Goal: Check status: Check status

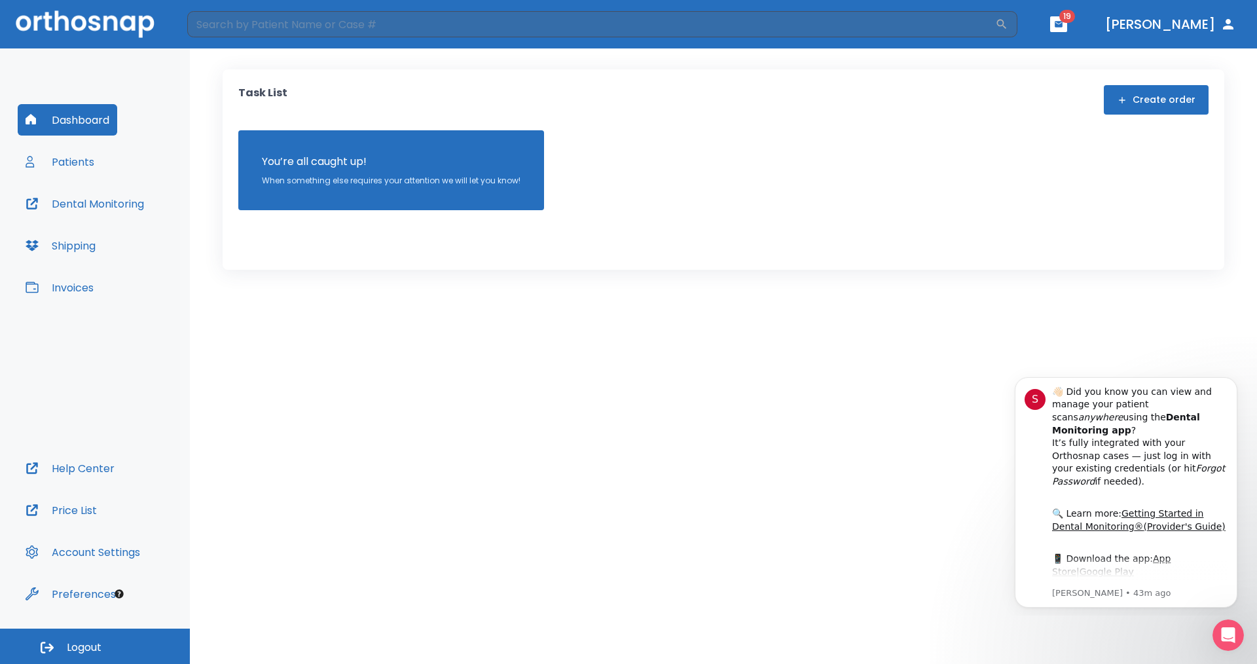
click at [68, 162] on button "Patients" at bounding box center [60, 161] width 84 height 31
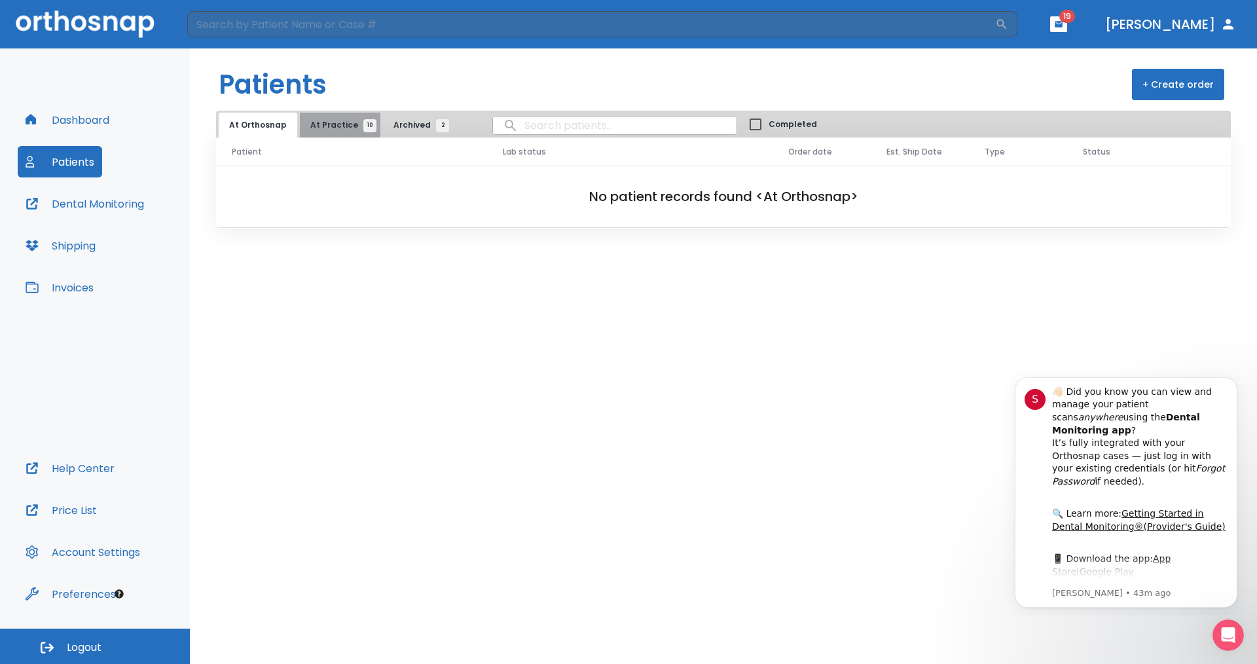
click at [334, 122] on span "At Practice 10" at bounding box center [340, 125] width 60 height 12
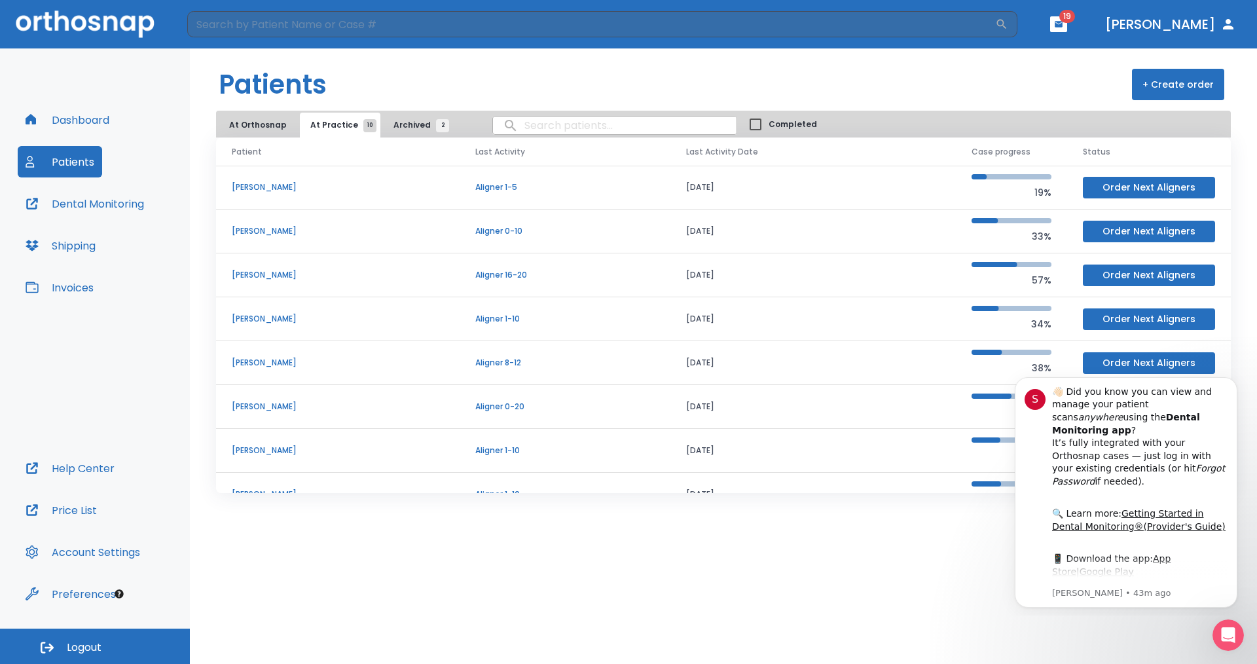
scroll to position [112, 0]
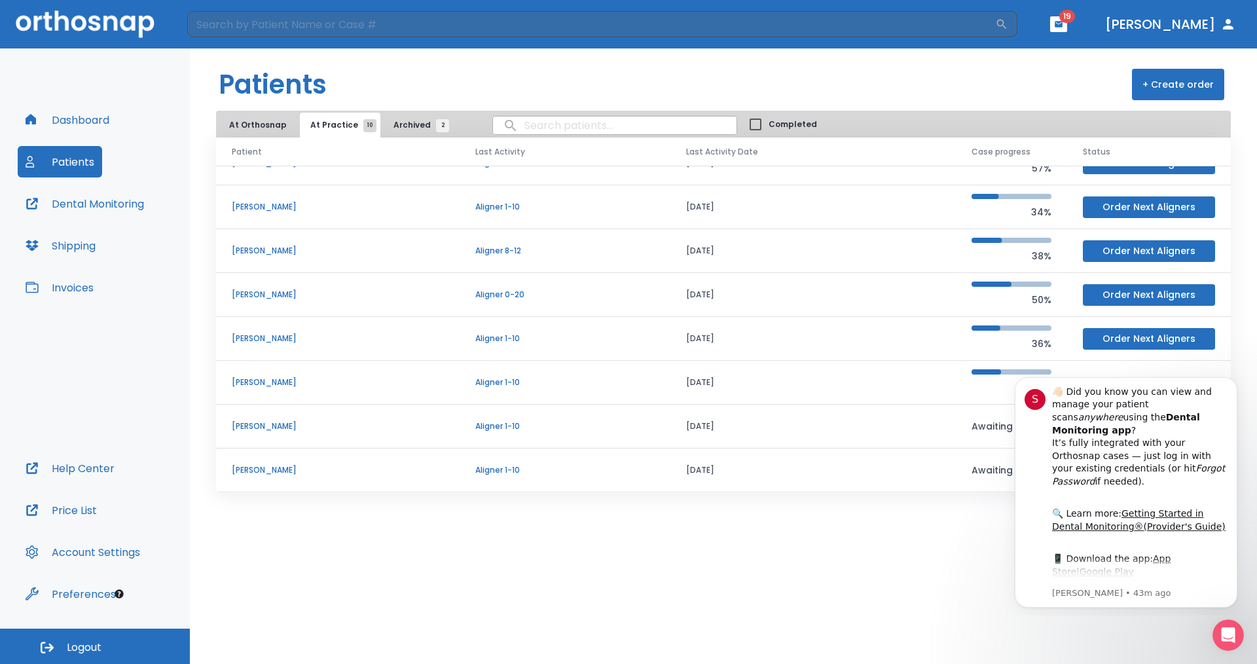
click at [272, 384] on p "[PERSON_NAME]" at bounding box center [338, 383] width 212 height 12
